Goal: Information Seeking & Learning: Check status

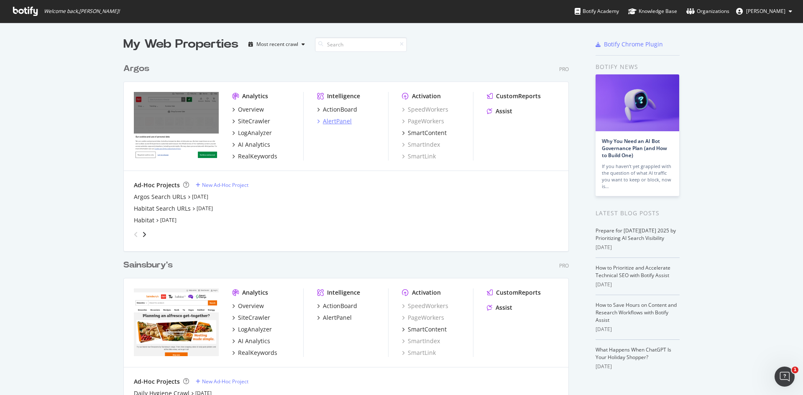
click at [335, 122] on div "AlertPanel" at bounding box center [337, 121] width 29 height 8
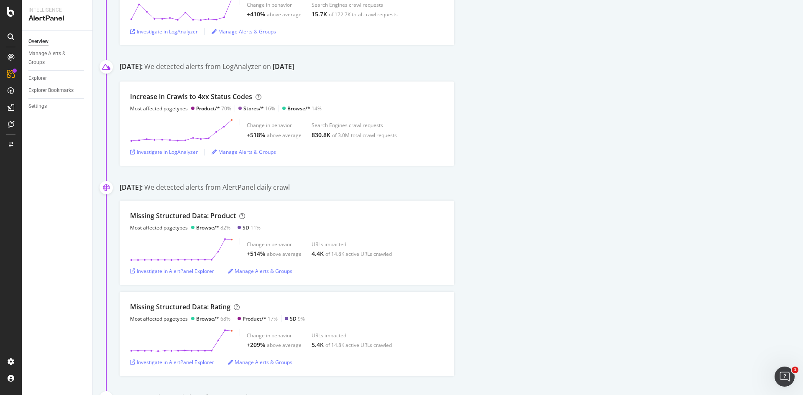
scroll to position [1297, 0]
